Goal: Check status: Check status

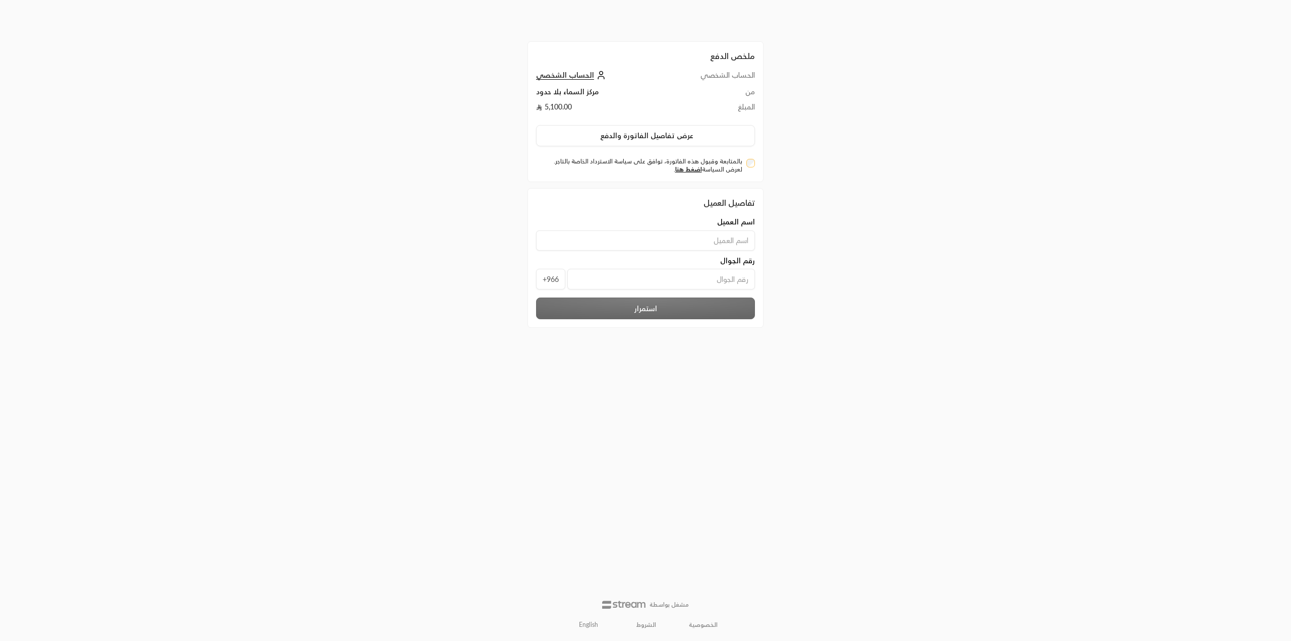
click at [567, 73] on span "الحساب الشخصي" at bounding box center [565, 75] width 58 height 9
click at [658, 135] on button "عرض تفاصيل الفاتورة والدفع" at bounding box center [645, 135] width 219 height 21
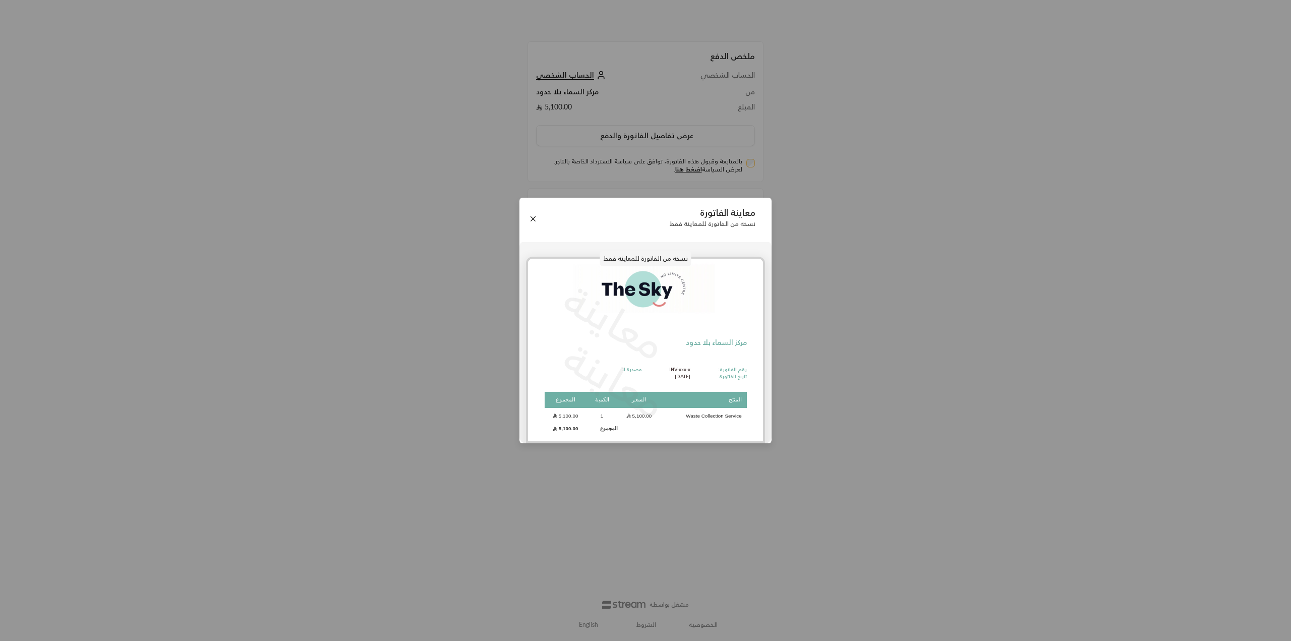
drag, startPoint x: 532, startPoint y: 216, endPoint x: 579, endPoint y: 222, distance: 48.2
click at [532, 216] on button "Close" at bounding box center [532, 218] width 11 height 11
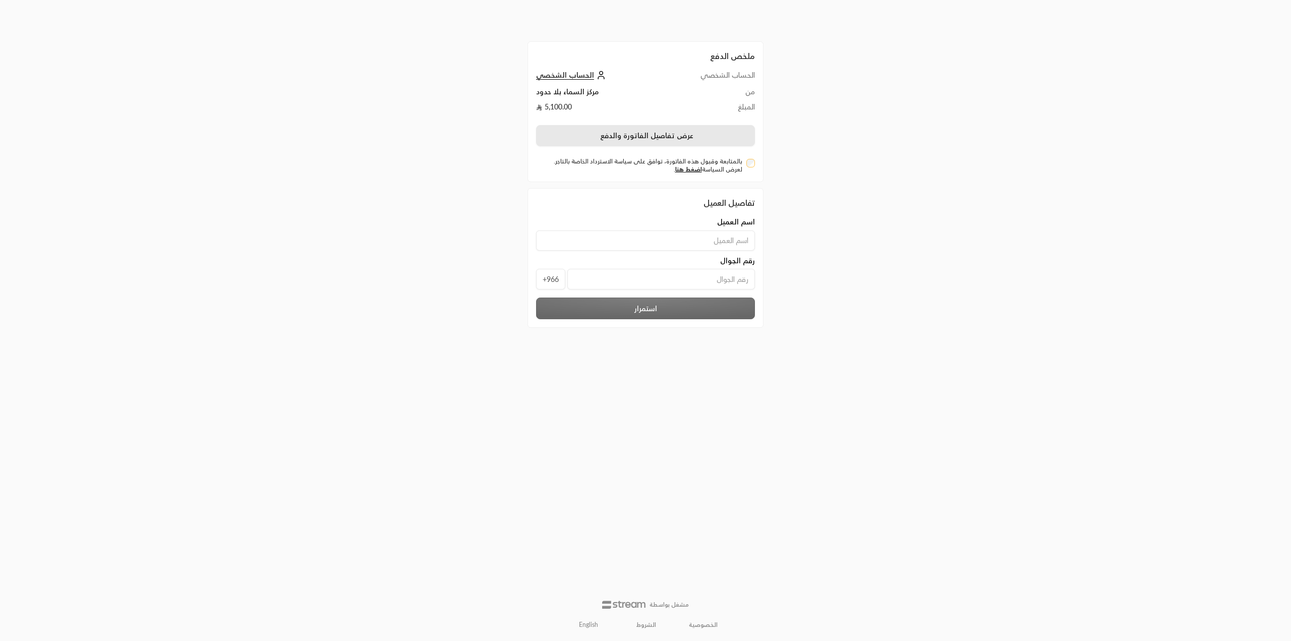
click at [661, 138] on button "عرض تفاصيل الفاتورة والدفع" at bounding box center [645, 135] width 219 height 21
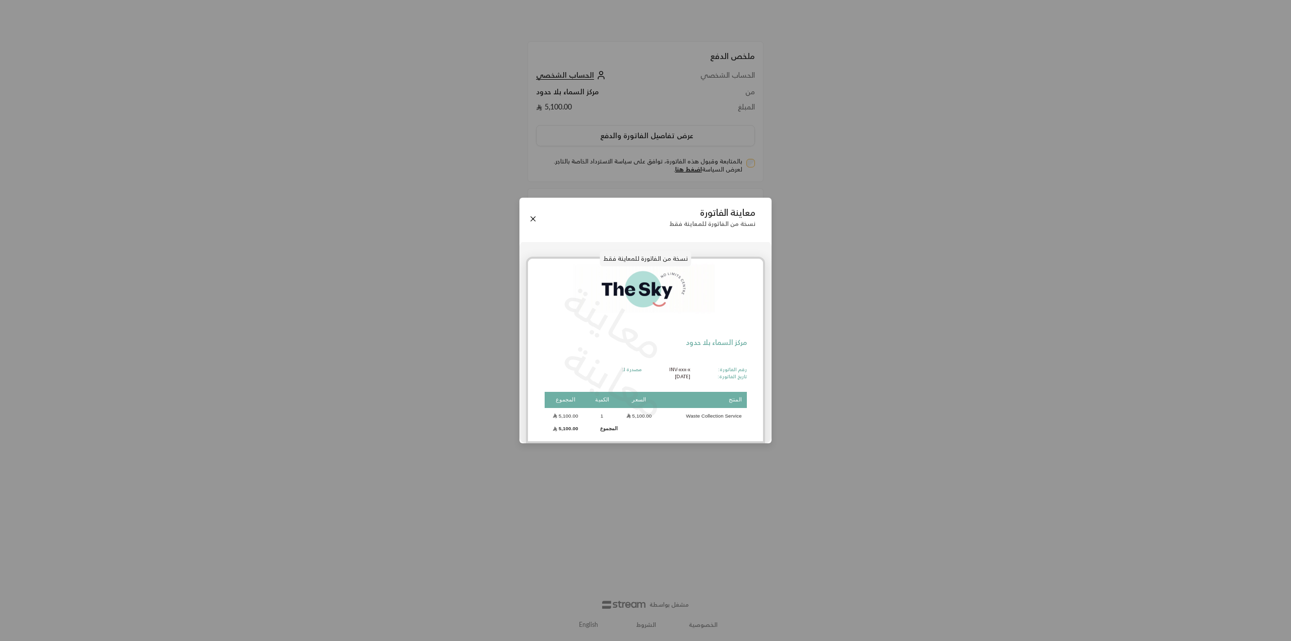
click at [636, 251] on p "نسخة من الفاتورة للمعاينة فقط" at bounding box center [645, 259] width 91 height 16
click at [536, 218] on button "Close" at bounding box center [532, 218] width 11 height 11
